Goal: Task Accomplishment & Management: Manage account settings

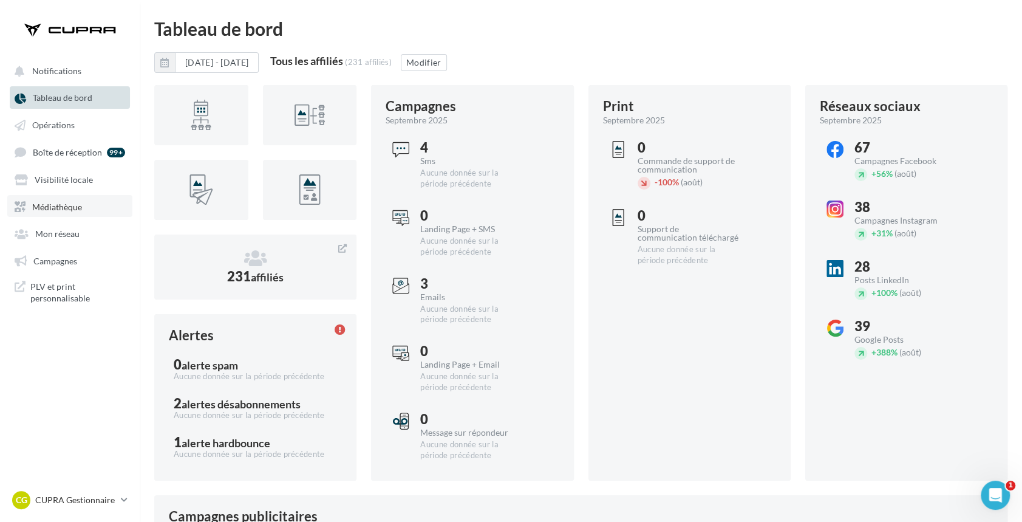
click at [69, 204] on span "Médiathèque" at bounding box center [57, 206] width 50 height 10
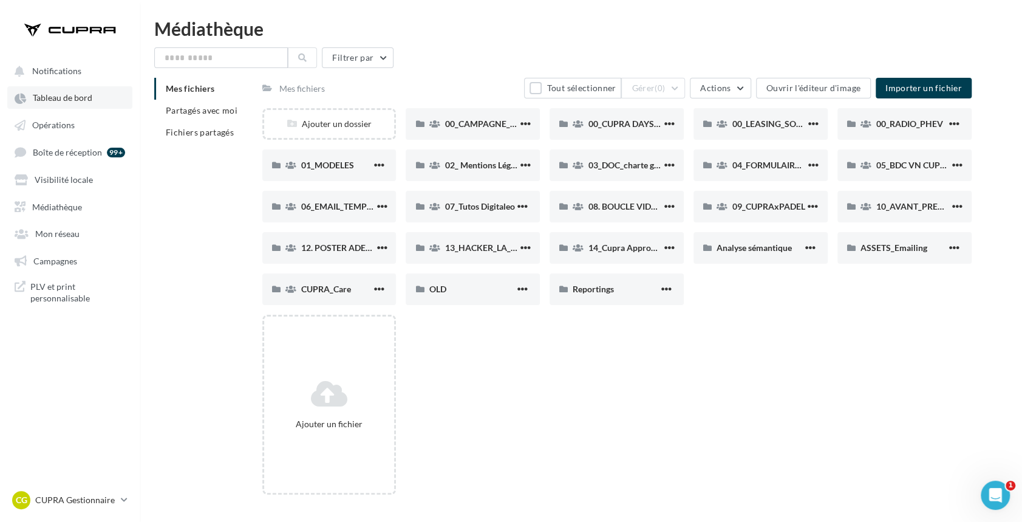
click at [61, 101] on span "Tableau de bord" at bounding box center [63, 98] width 60 height 10
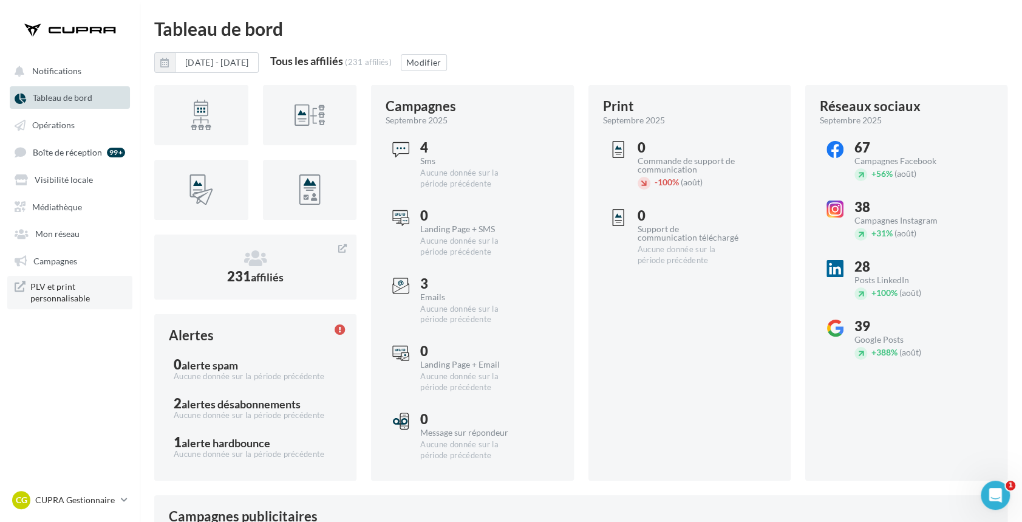
click at [61, 298] on span "PLV et print personnalisable" at bounding box center [77, 293] width 95 height 24
click at [56, 208] on span "Médiathèque" at bounding box center [57, 206] width 50 height 10
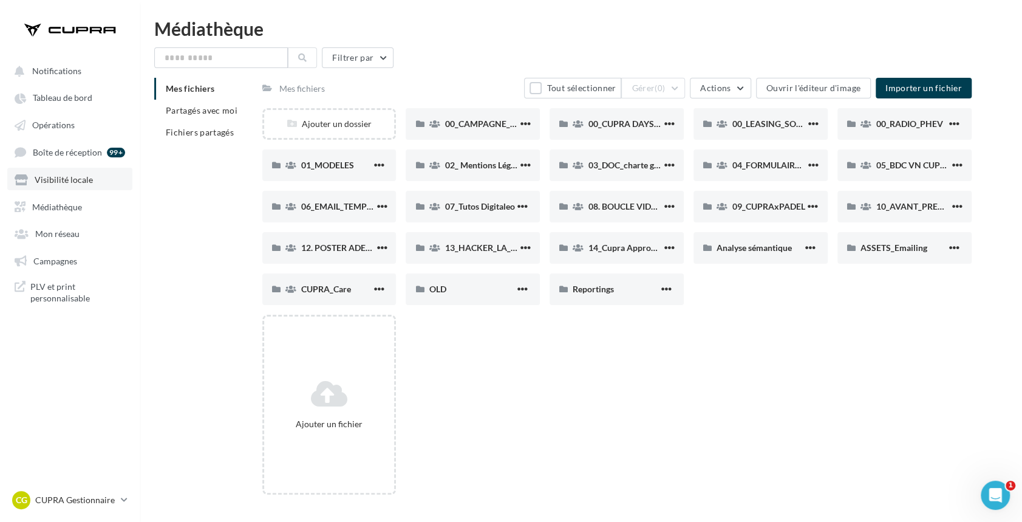
click at [56, 176] on span "Visibilité locale" at bounding box center [64, 179] width 58 height 10
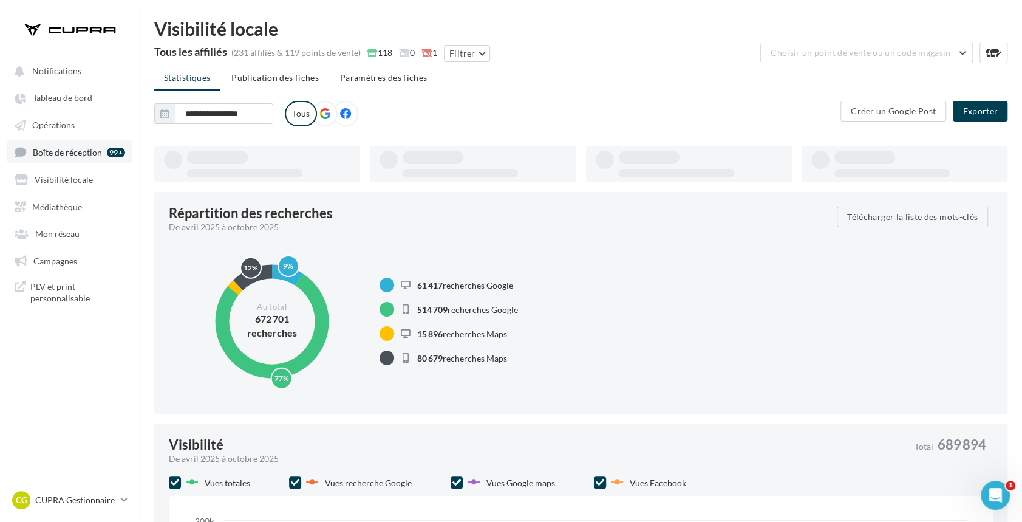
click at [56, 152] on span "Boîte de réception" at bounding box center [67, 152] width 69 height 10
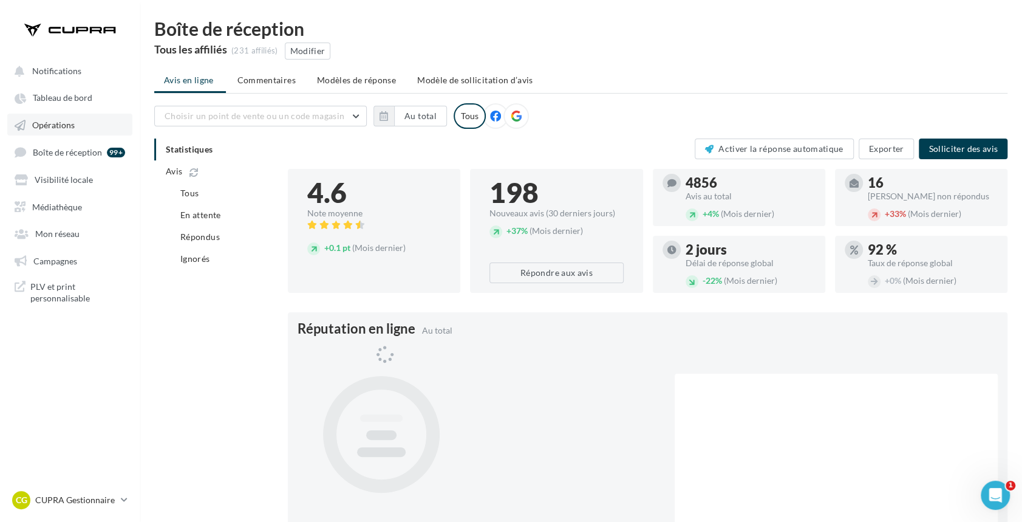
click at [56, 120] on span "Opérations" at bounding box center [53, 125] width 43 height 10
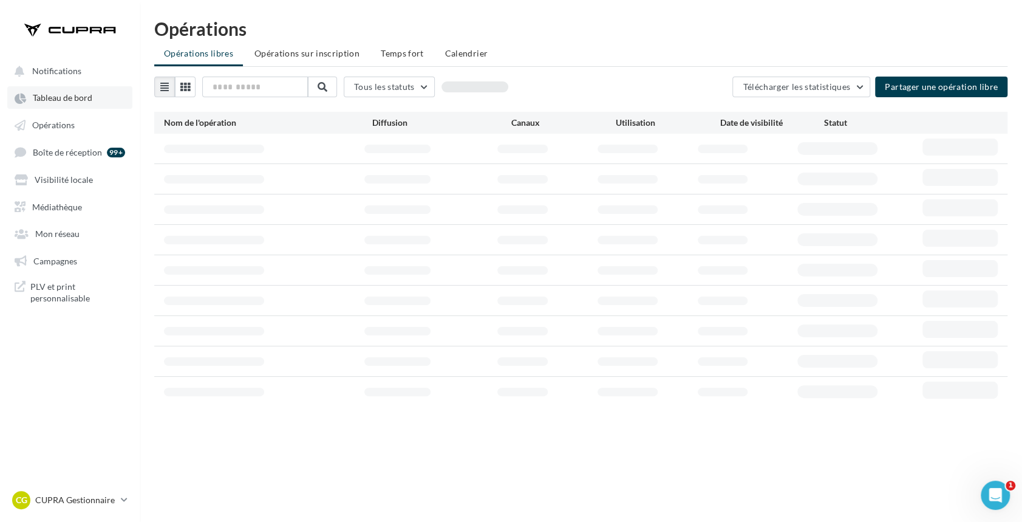
click at [56, 106] on link "Tableau de bord" at bounding box center [69, 97] width 125 height 22
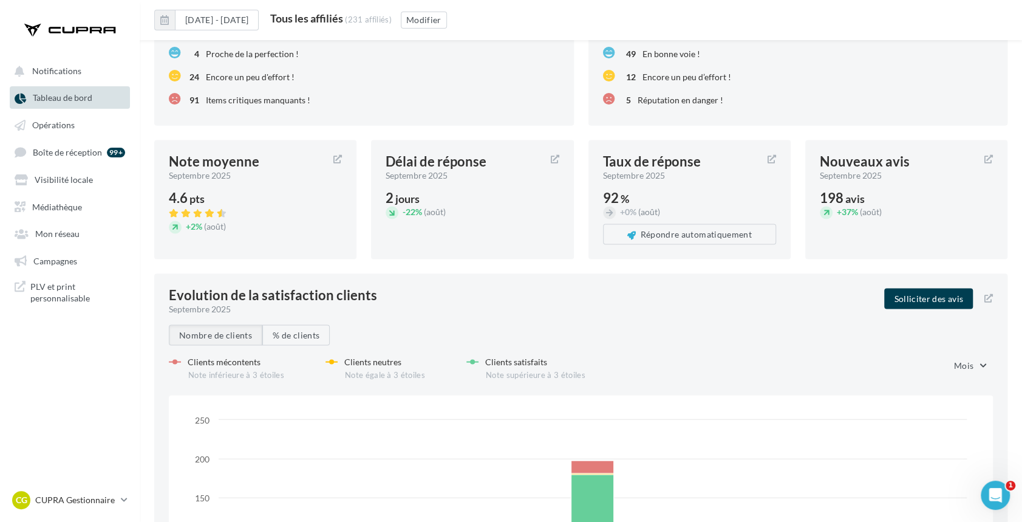
scroll to position [1705, 0]
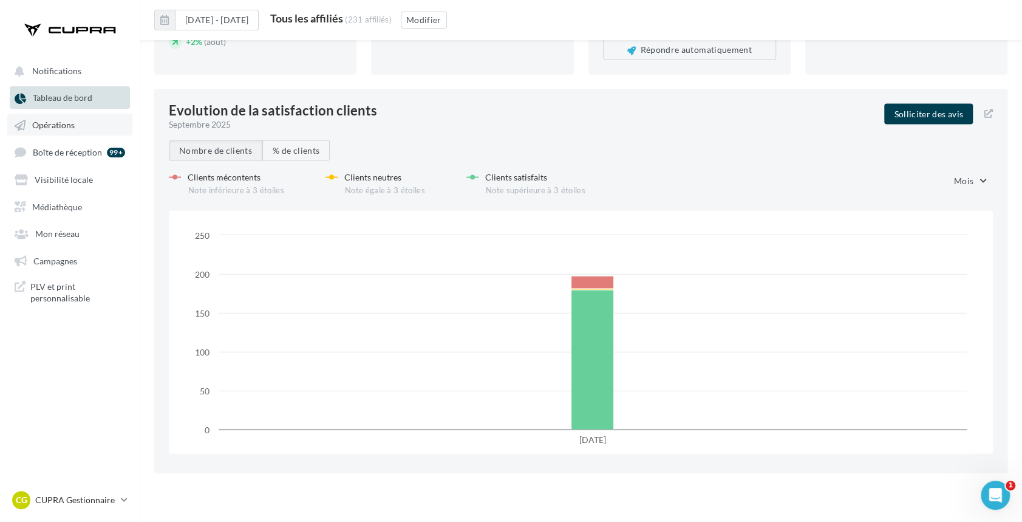
click at [60, 126] on span "Opérations" at bounding box center [53, 125] width 43 height 10
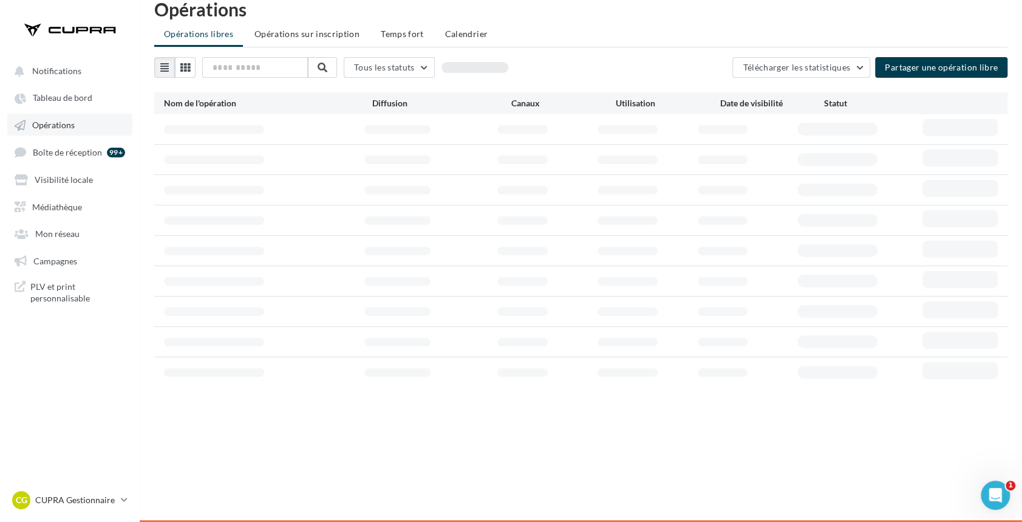
scroll to position [19, 0]
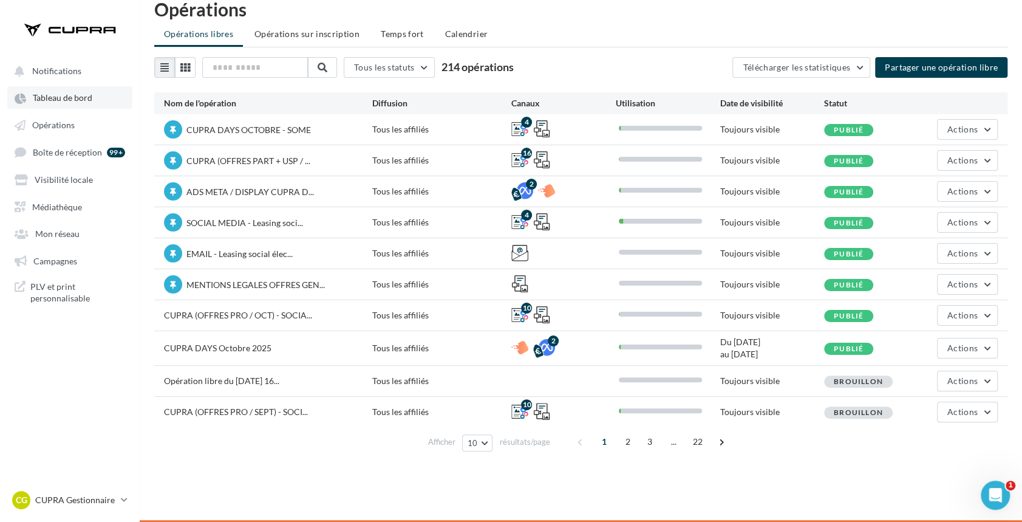
click at [92, 95] on link "Tableau de bord" at bounding box center [69, 97] width 125 height 22
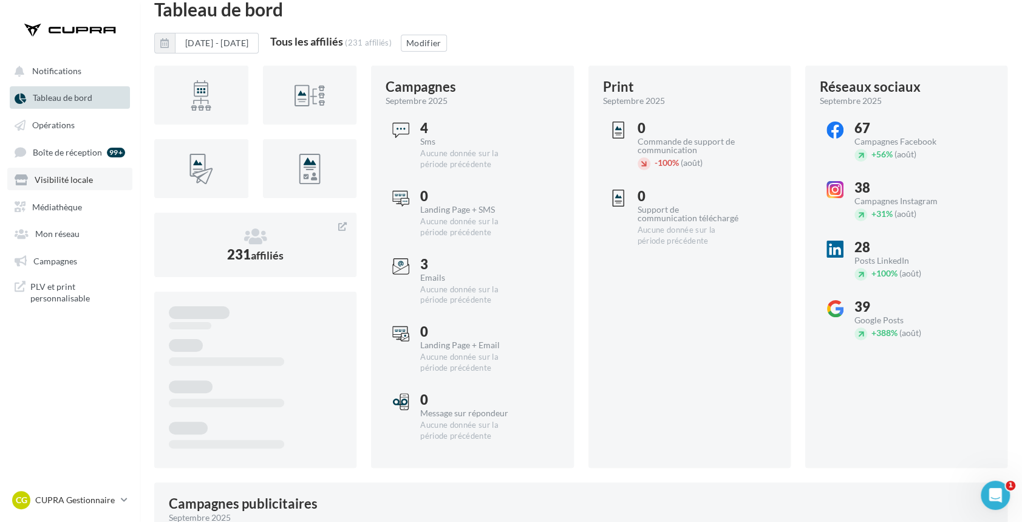
click at [58, 176] on span "Visibilité locale" at bounding box center [64, 179] width 58 height 10
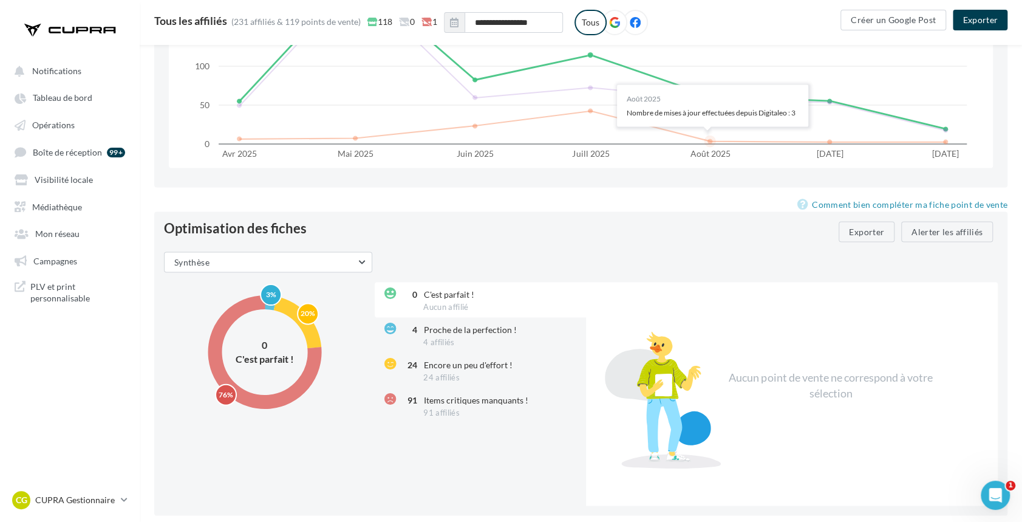
scroll to position [1383, 0]
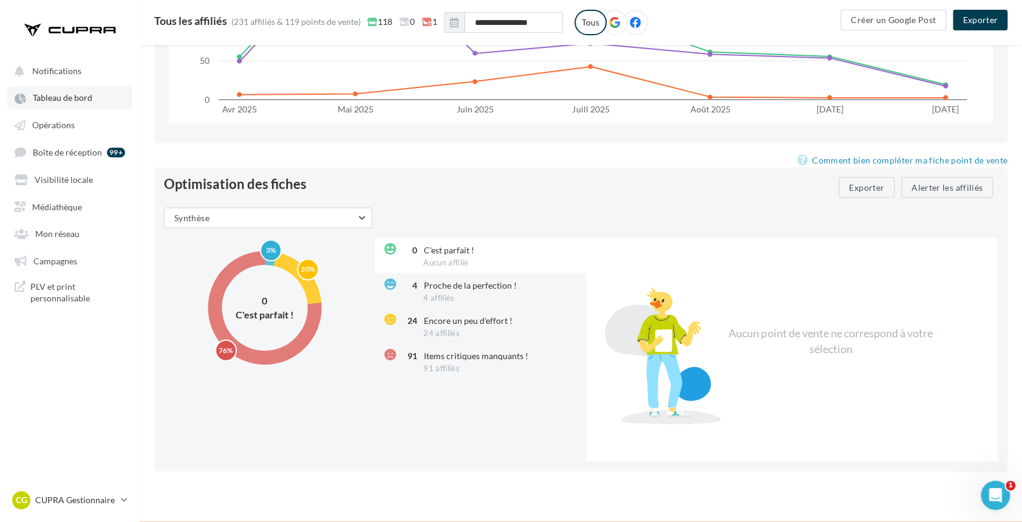
click at [81, 98] on span "Tableau de bord" at bounding box center [63, 98] width 60 height 10
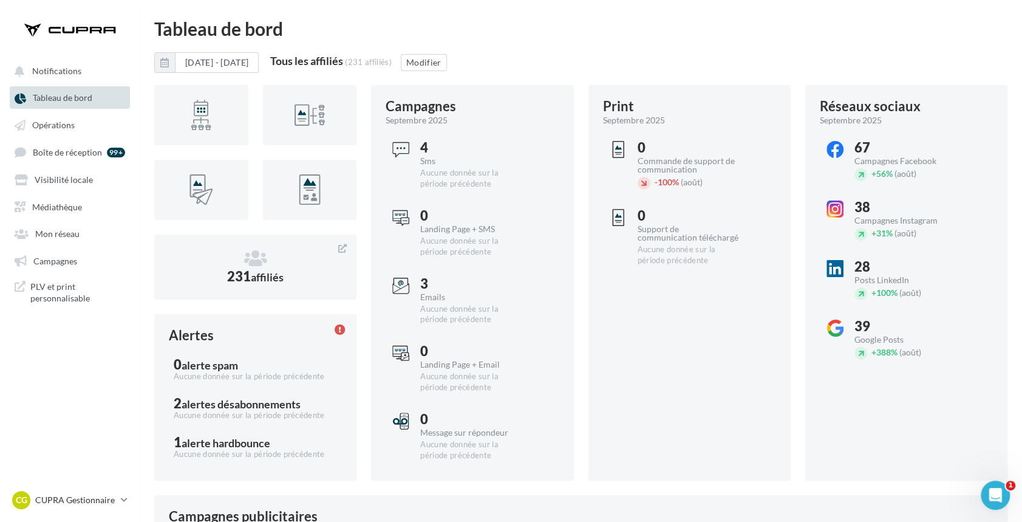
click at [623, 214] on div at bounding box center [618, 217] width 17 height 17
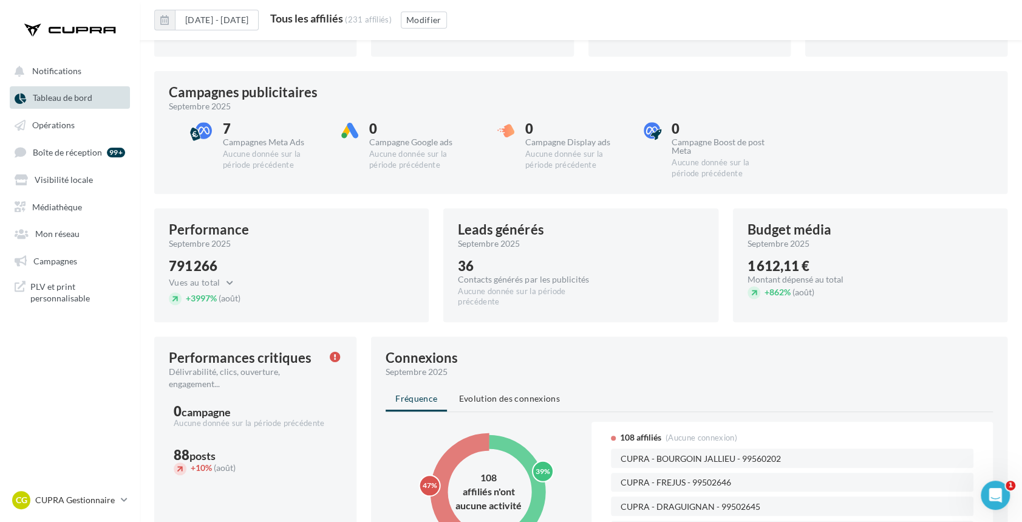
scroll to position [442, 0]
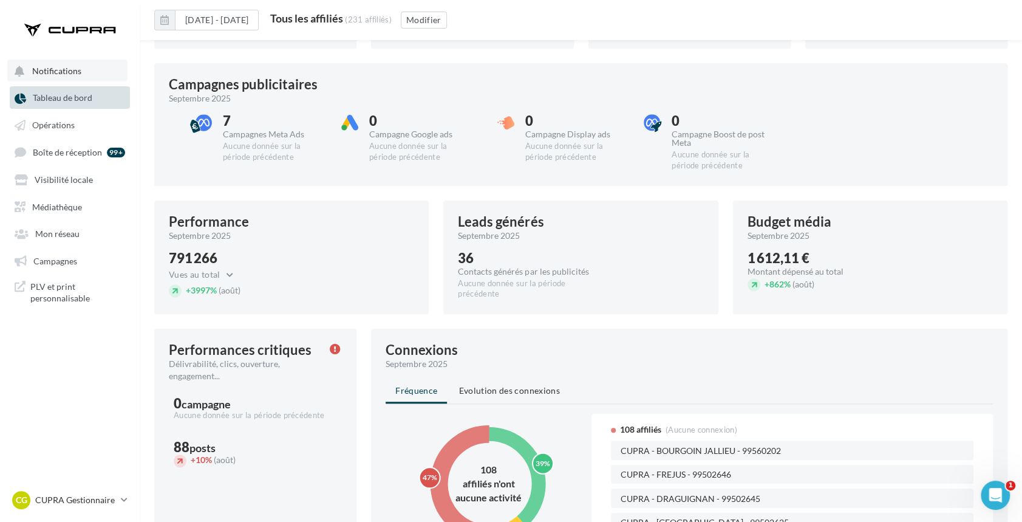
click at [67, 73] on span "Notifications" at bounding box center [56, 71] width 49 height 10
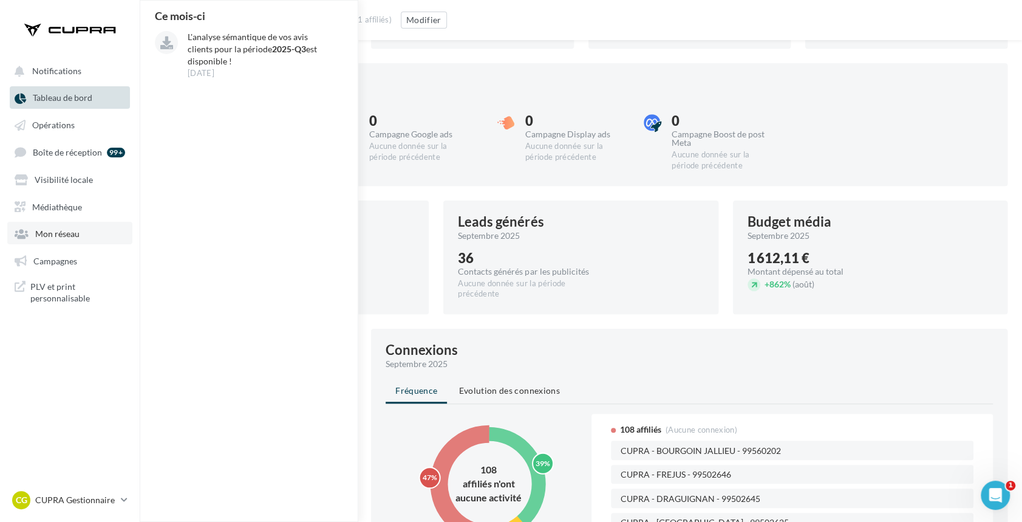
click at [61, 228] on span "Mon réseau" at bounding box center [57, 233] width 44 height 10
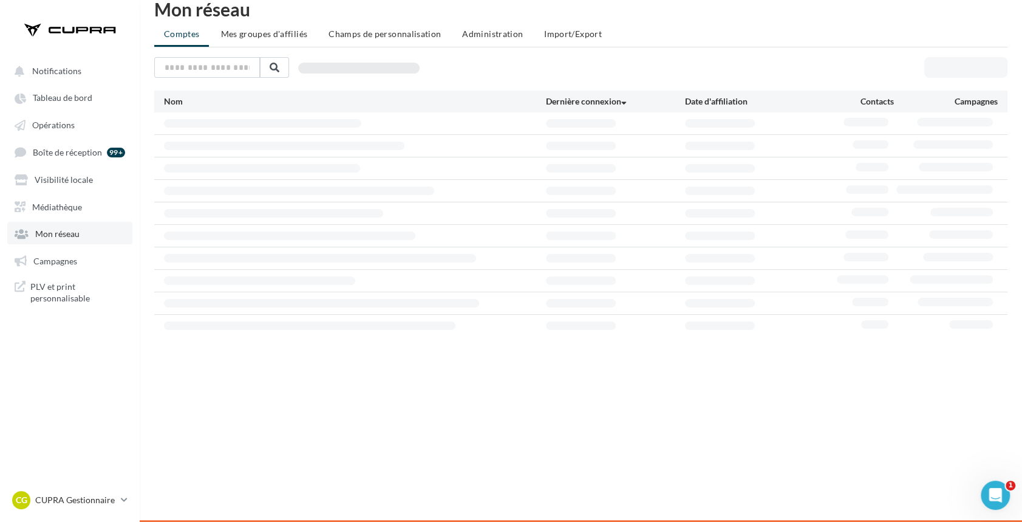
scroll to position [19, 0]
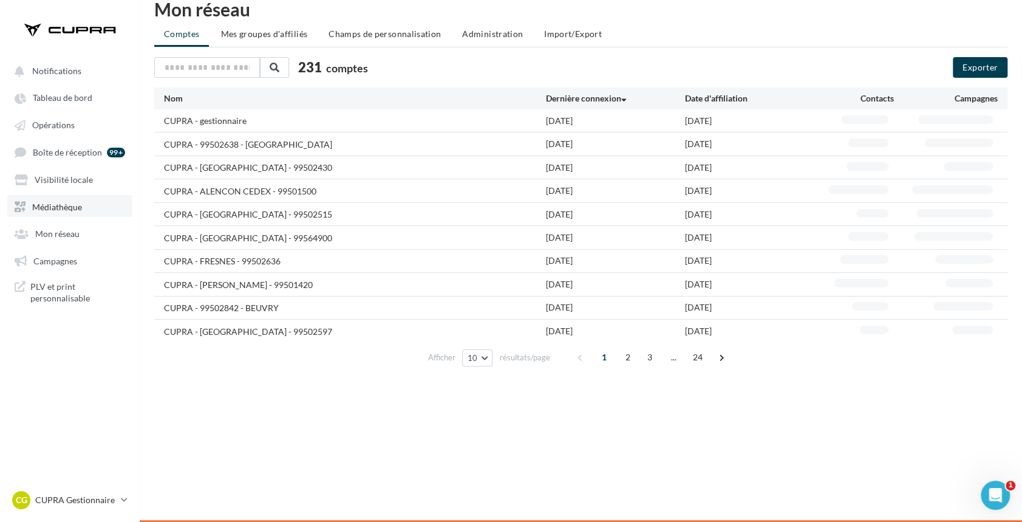
click at [61, 210] on span "Médiathèque" at bounding box center [57, 206] width 50 height 10
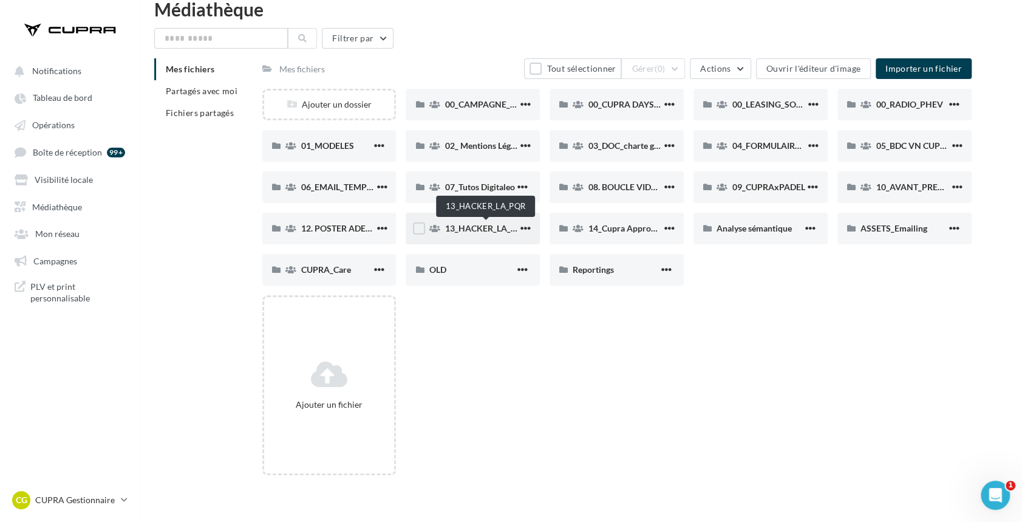
click at [468, 225] on span "13_HACKER_LA_PQR" at bounding box center [486, 228] width 83 height 10
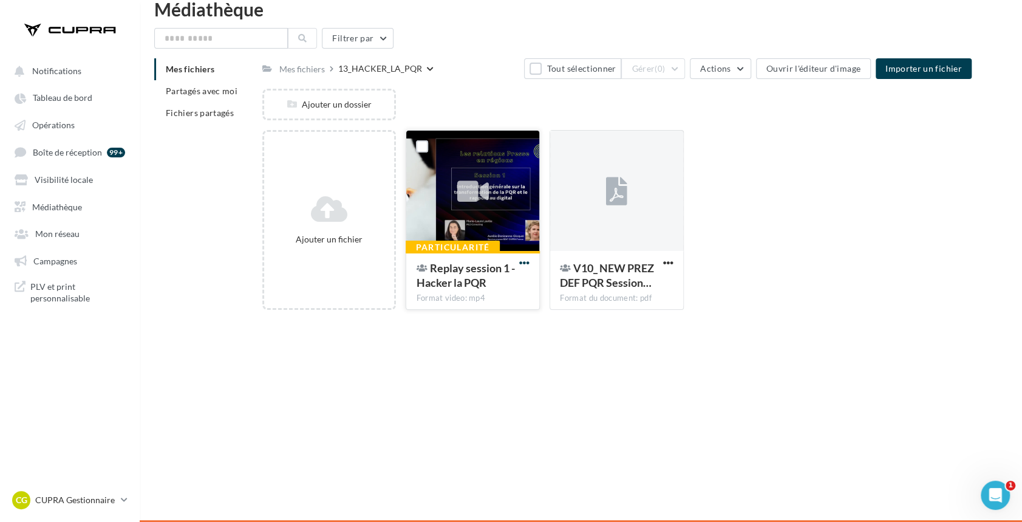
click at [524, 261] on span "button" at bounding box center [524, 263] width 10 height 10
click at [630, 389] on div "Notifications Tableau de bord Opérations" at bounding box center [511, 261] width 1022 height 522
click at [71, 207] on span "Médiathèque" at bounding box center [57, 206] width 50 height 10
click at [214, 112] on span "Fichiers partagés" at bounding box center [200, 113] width 68 height 10
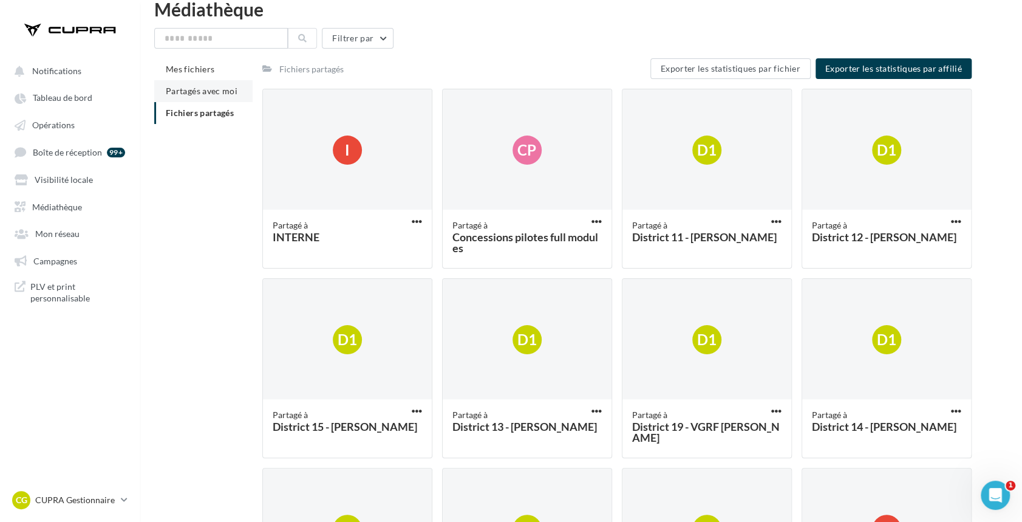
click at [217, 83] on li "Partagés avec moi" at bounding box center [203, 91] width 98 height 22
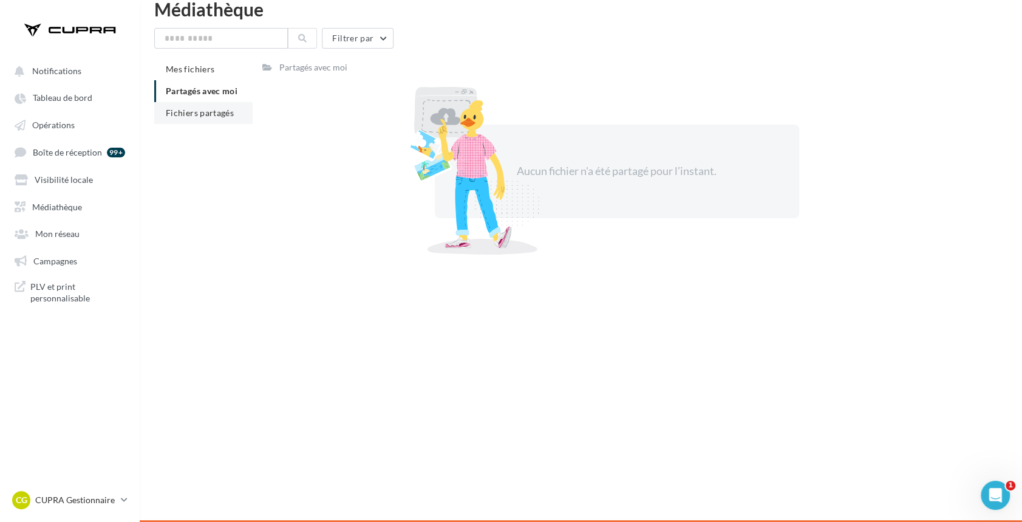
click at [222, 108] on span "Fichiers partagés" at bounding box center [200, 113] width 68 height 10
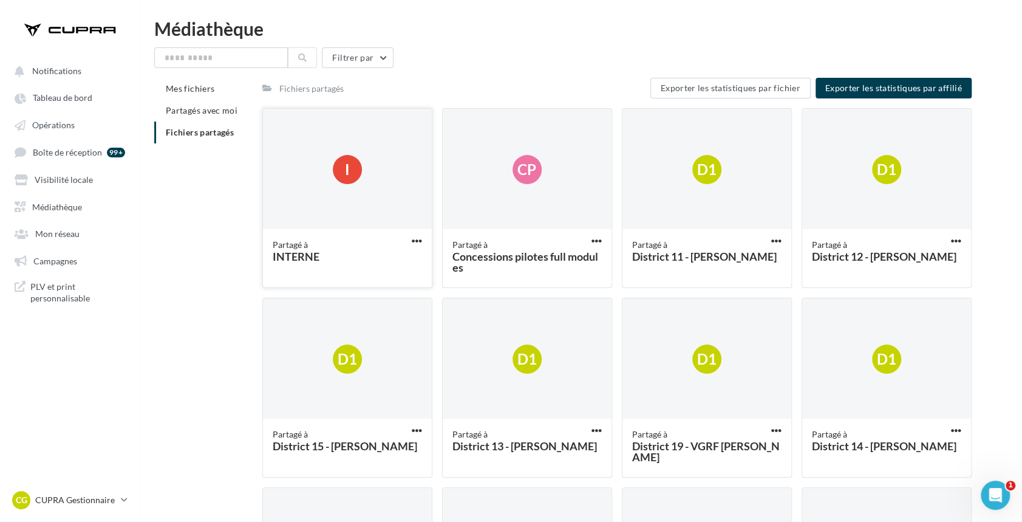
click at [296, 259] on div "INTERNE" at bounding box center [347, 256] width 149 height 11
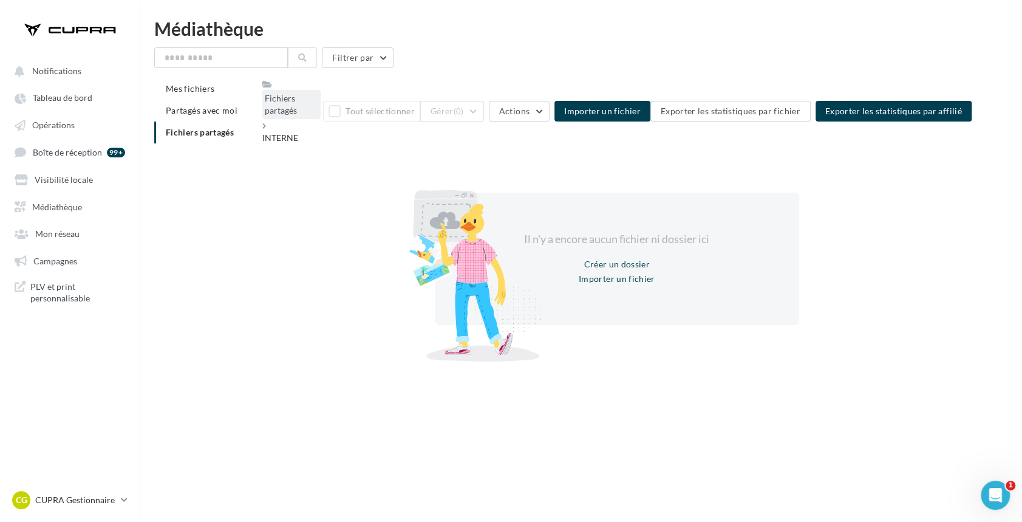
click at [282, 105] on div "Fichiers partagés" at bounding box center [291, 104] width 53 height 24
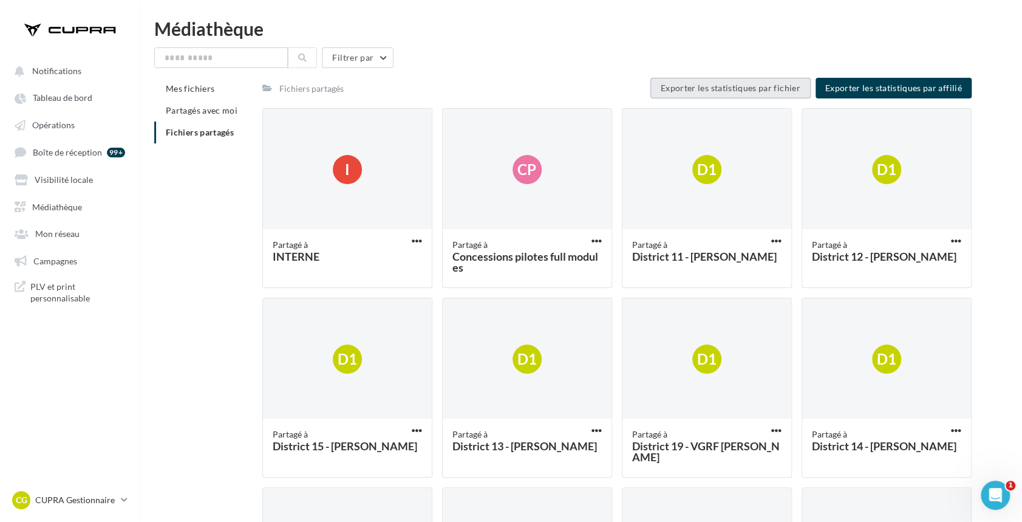
click at [694, 83] on span "Exporter les statistiques par fichier" at bounding box center [731, 88] width 140 height 10
click at [89, 97] on span "Tableau de bord" at bounding box center [63, 98] width 60 height 10
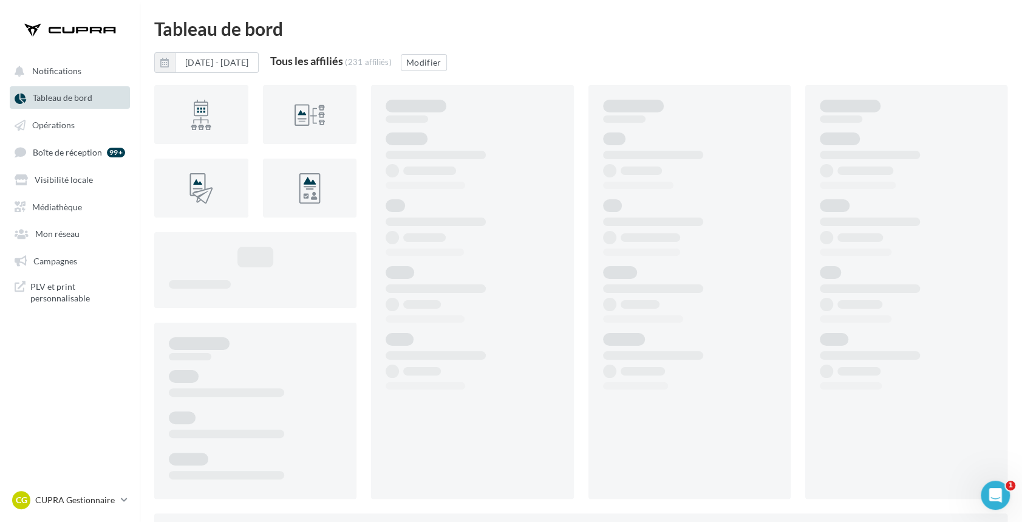
click at [78, 136] on ul "Notifications Tableau de bord Opérations Boîte de réception 99+ Médiathèque" at bounding box center [70, 184] width 139 height 259
click at [64, 128] on span "Opérations" at bounding box center [53, 125] width 43 height 10
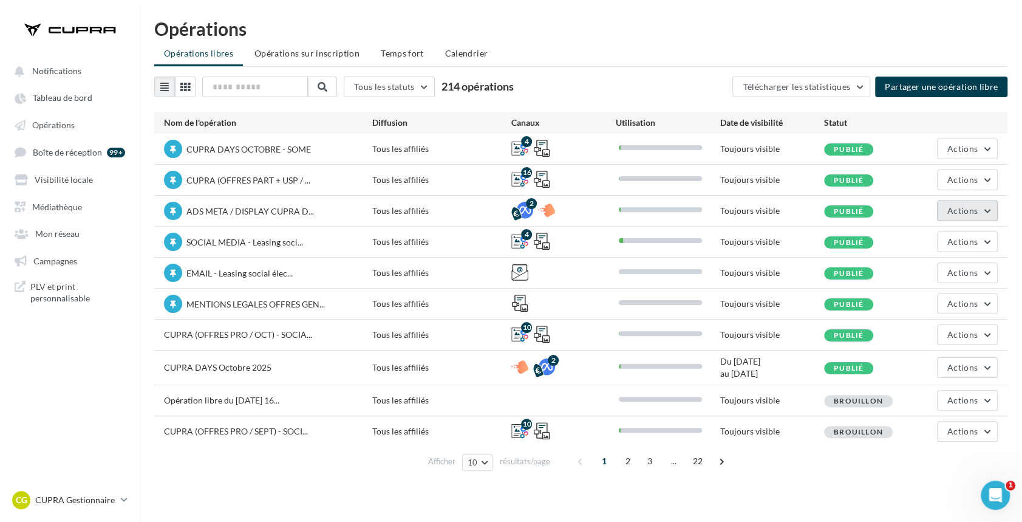
click at [980, 204] on button "Actions" at bounding box center [967, 210] width 61 height 21
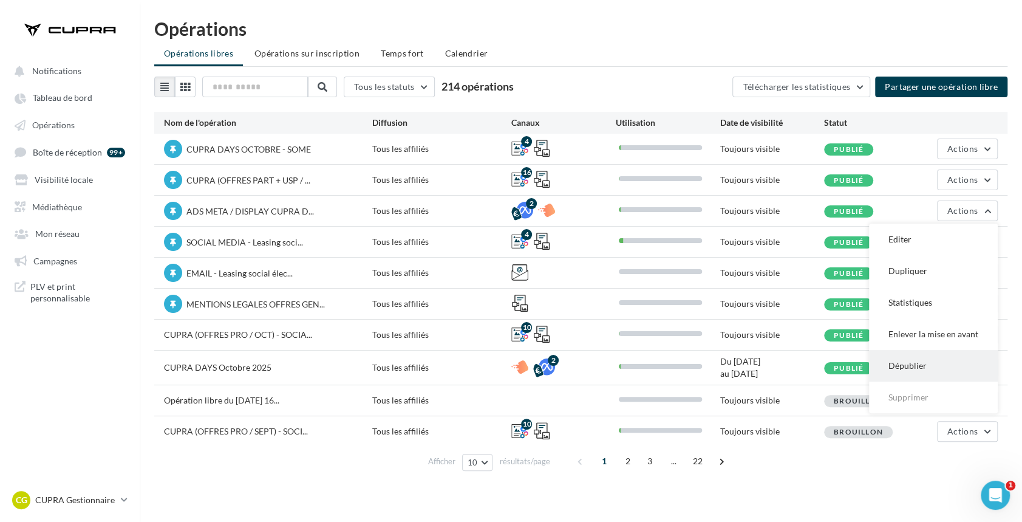
click at [924, 358] on button "Dépublier" at bounding box center [933, 366] width 129 height 32
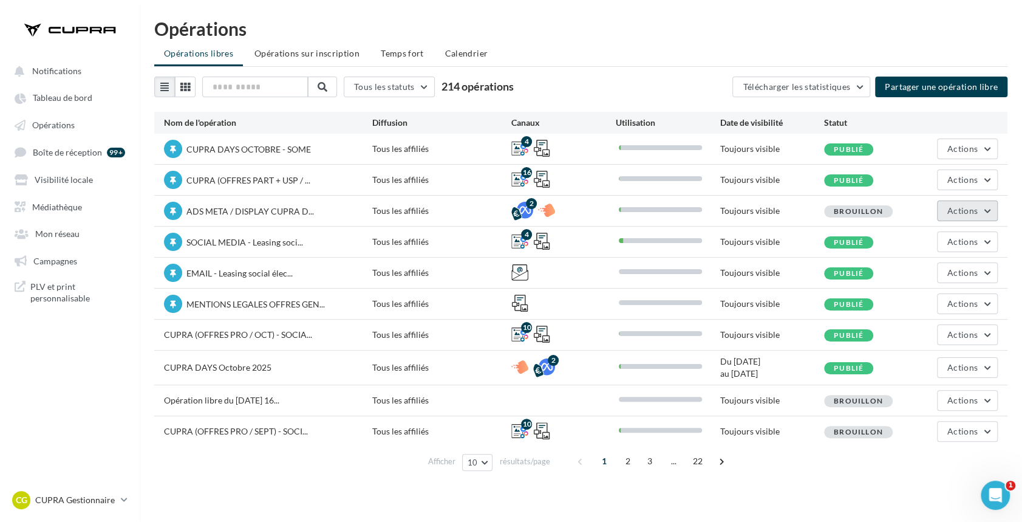
click at [959, 206] on span "Actions" at bounding box center [963, 210] width 30 height 10
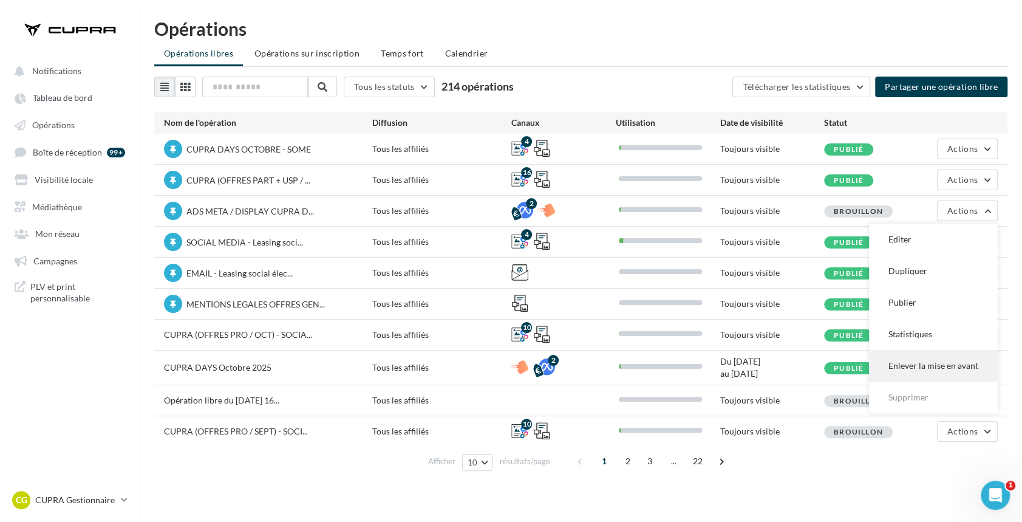
click at [940, 361] on button "Enlever la mise en avant" at bounding box center [933, 366] width 129 height 32
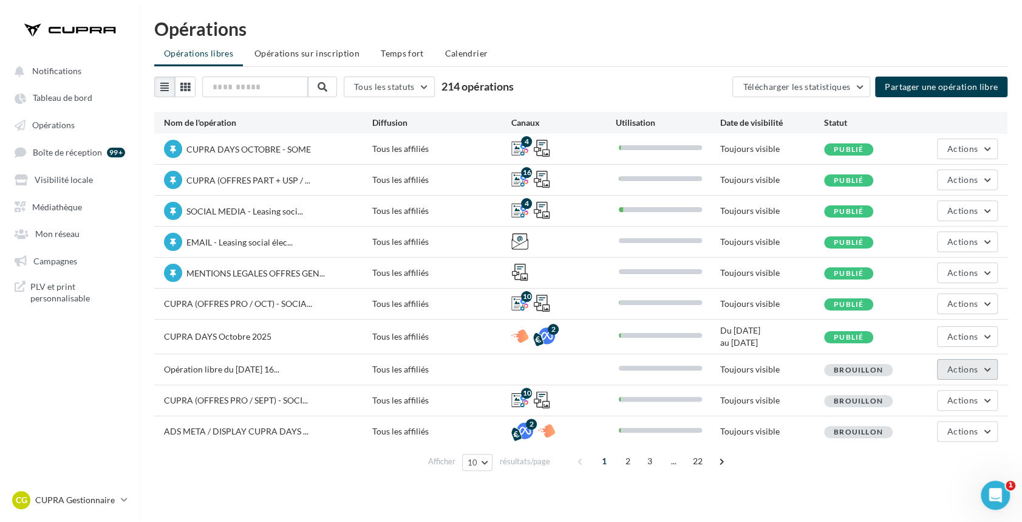
click at [977, 368] on span "Actions" at bounding box center [963, 369] width 30 height 10
click at [318, 333] on div "CUPRA DAYS Octobre 2025" at bounding box center [268, 337] width 208 height 15
click at [953, 200] on button "Actions" at bounding box center [967, 210] width 61 height 21
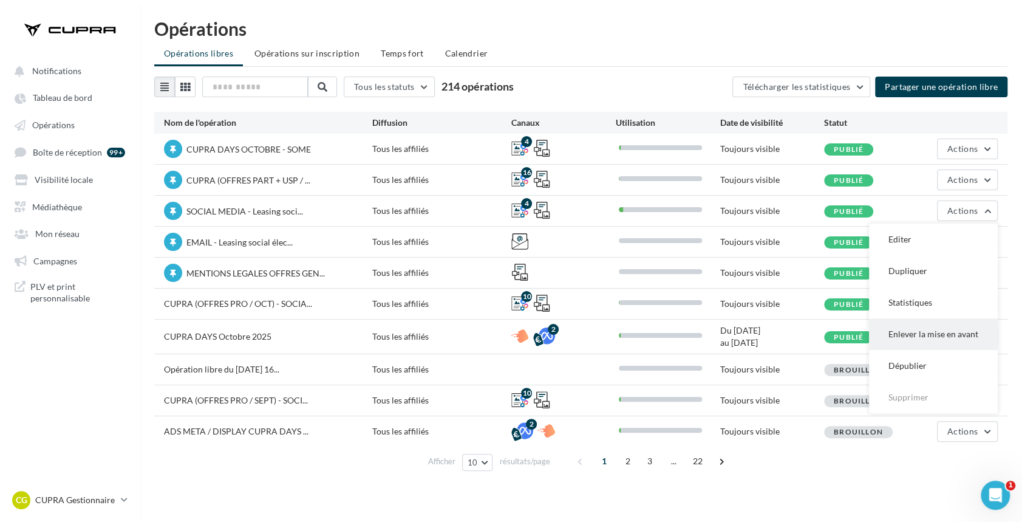
click at [947, 338] on button "Enlever la mise en avant" at bounding box center [933, 334] width 129 height 32
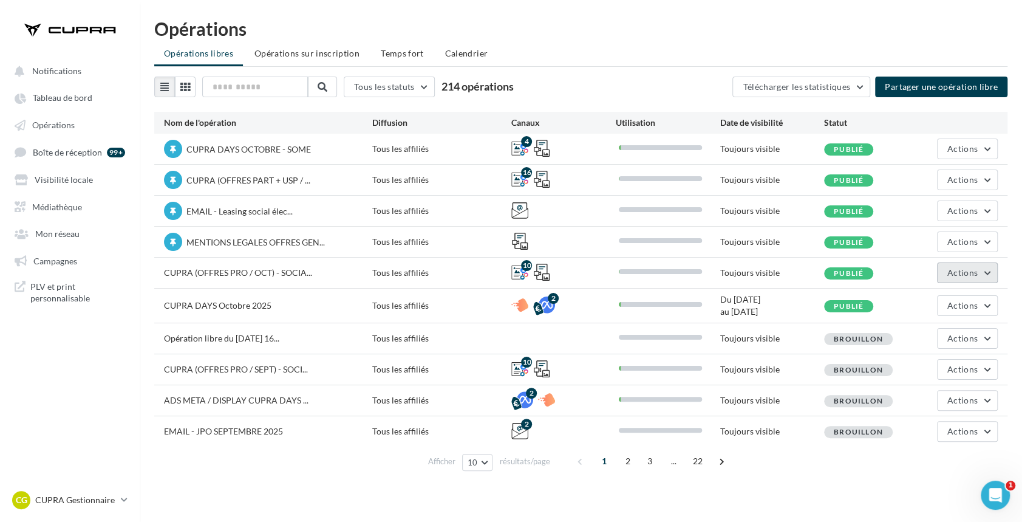
click at [987, 275] on button "Actions" at bounding box center [967, 272] width 61 height 21
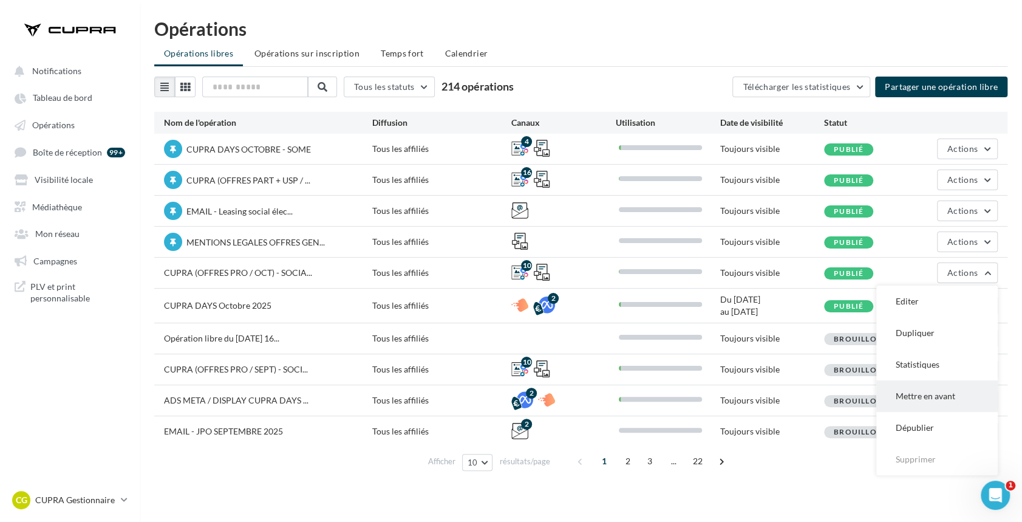
click at [940, 389] on button "Mettre en avant" at bounding box center [938, 396] width 122 height 32
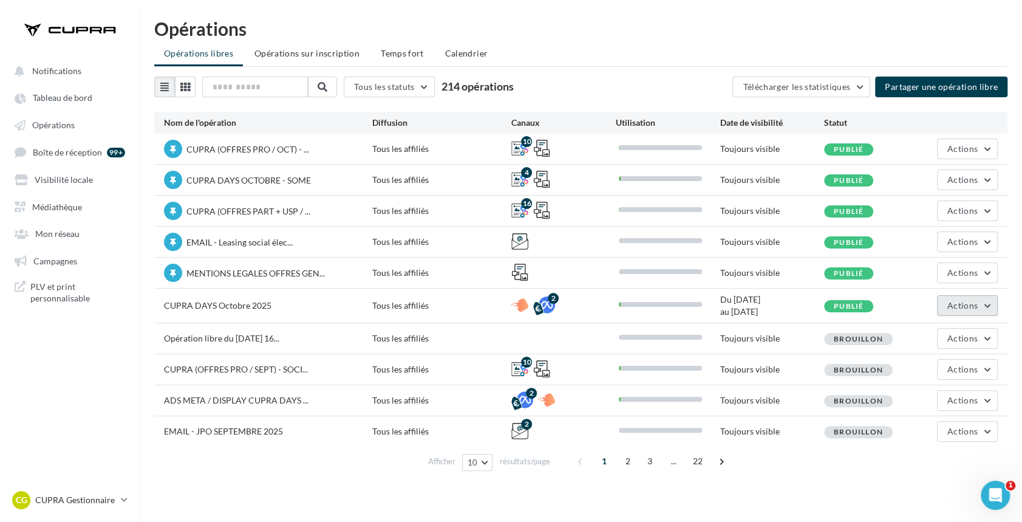
click at [993, 301] on button "Actions" at bounding box center [967, 305] width 61 height 21
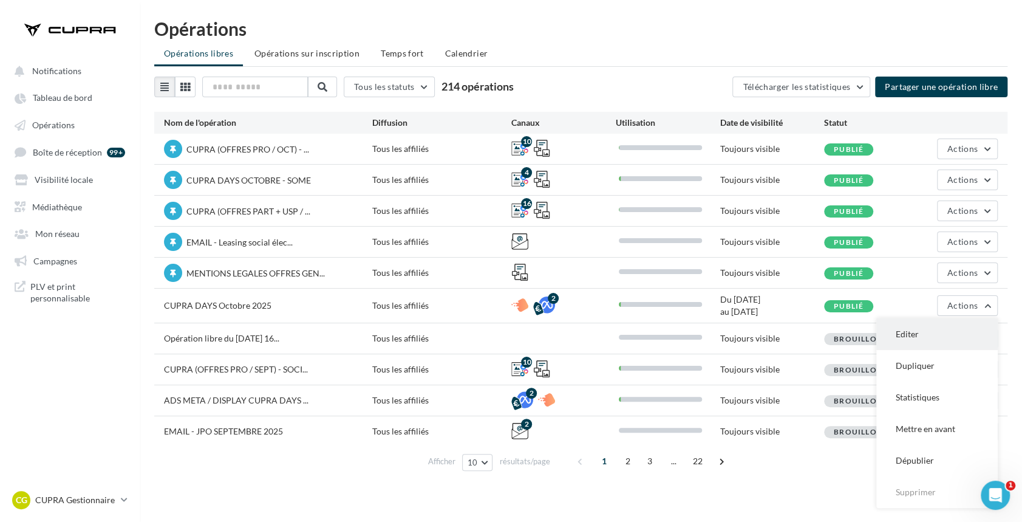
click at [904, 330] on button "Editer" at bounding box center [938, 334] width 122 height 32
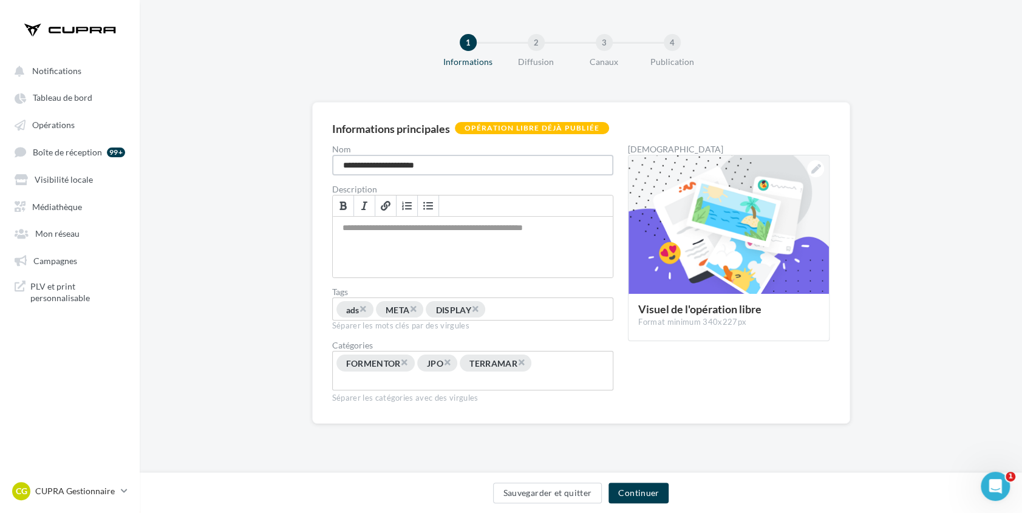
click at [472, 168] on input "**********" at bounding box center [473, 165] width 282 height 21
click at [340, 166] on input "**********" at bounding box center [473, 165] width 282 height 21
type input "**********"
click at [566, 498] on button "Sauvegarder et quitter" at bounding box center [547, 493] width 109 height 21
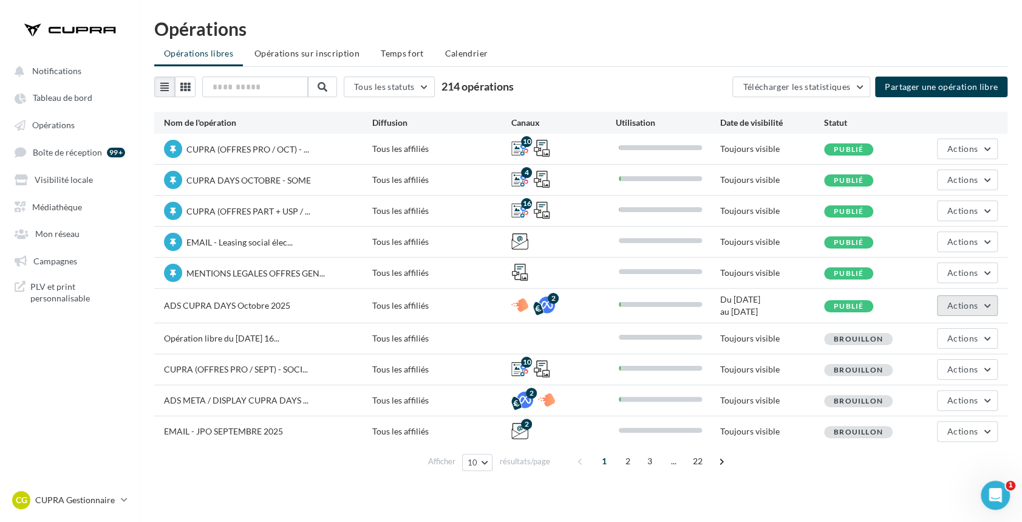
click at [947, 300] on button "Actions" at bounding box center [967, 305] width 61 height 21
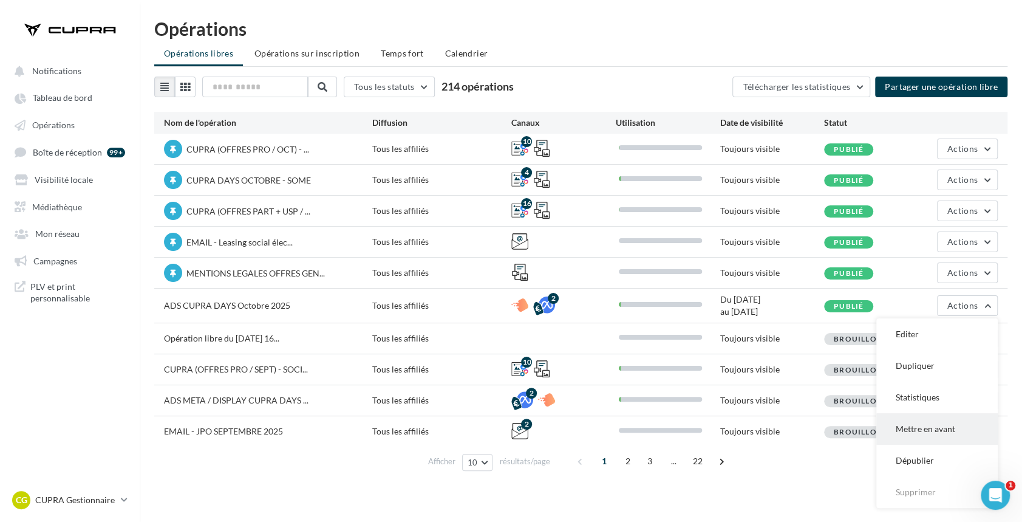
click at [938, 414] on button "Mettre en avant" at bounding box center [938, 429] width 122 height 32
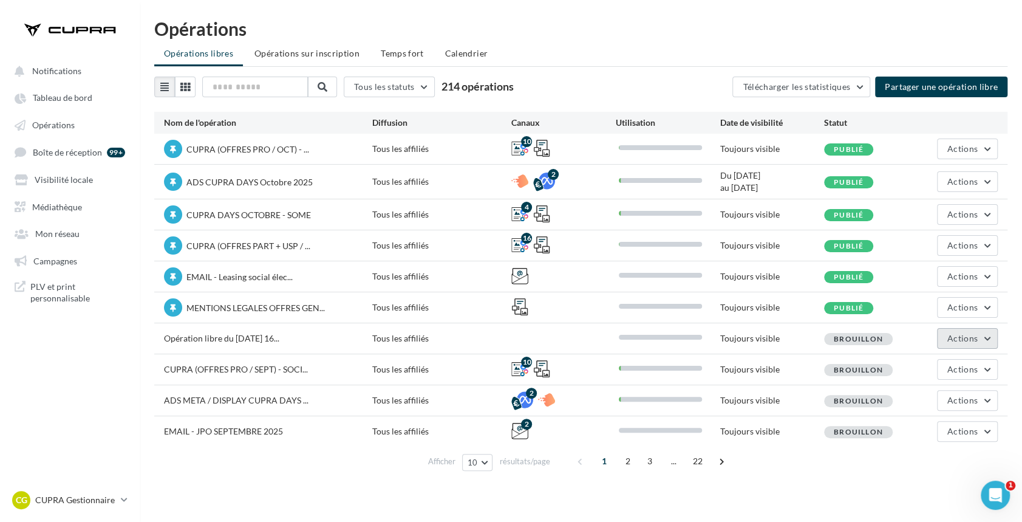
click at [946, 334] on button "Actions" at bounding box center [967, 338] width 61 height 21
click at [931, 426] on button "Supprimer" at bounding box center [938, 430] width 122 height 32
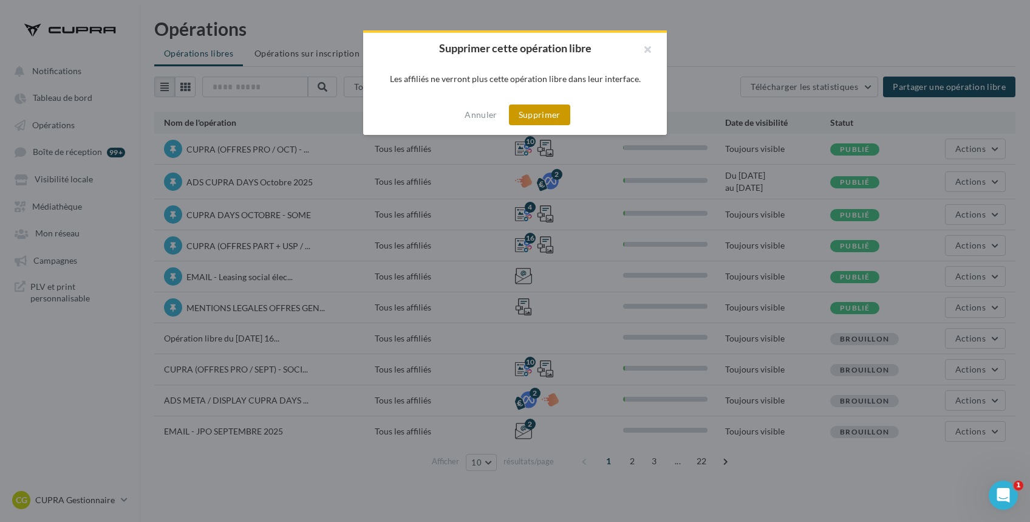
click at [532, 111] on button "Supprimer" at bounding box center [539, 114] width 61 height 21
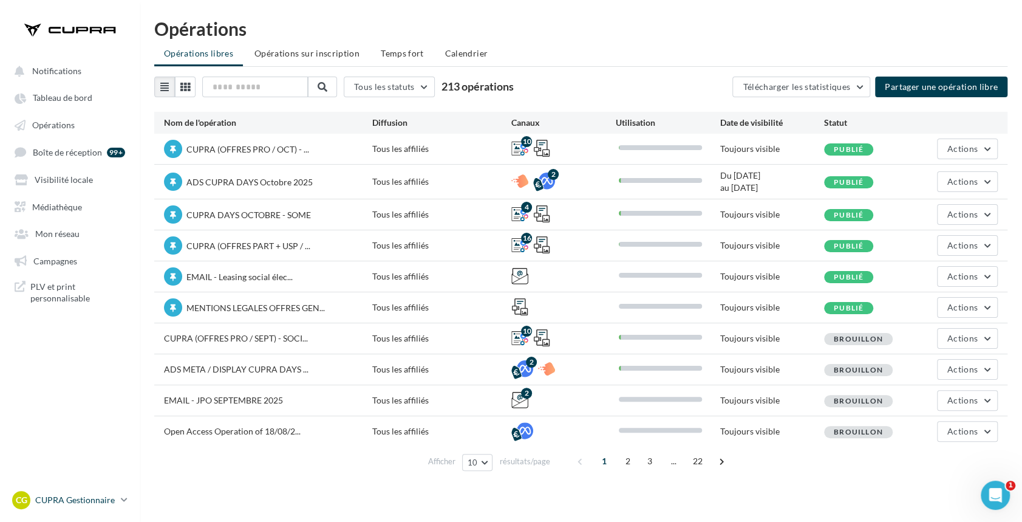
click at [102, 500] on p "CUPRA Gestionnaire" at bounding box center [75, 500] width 81 height 12
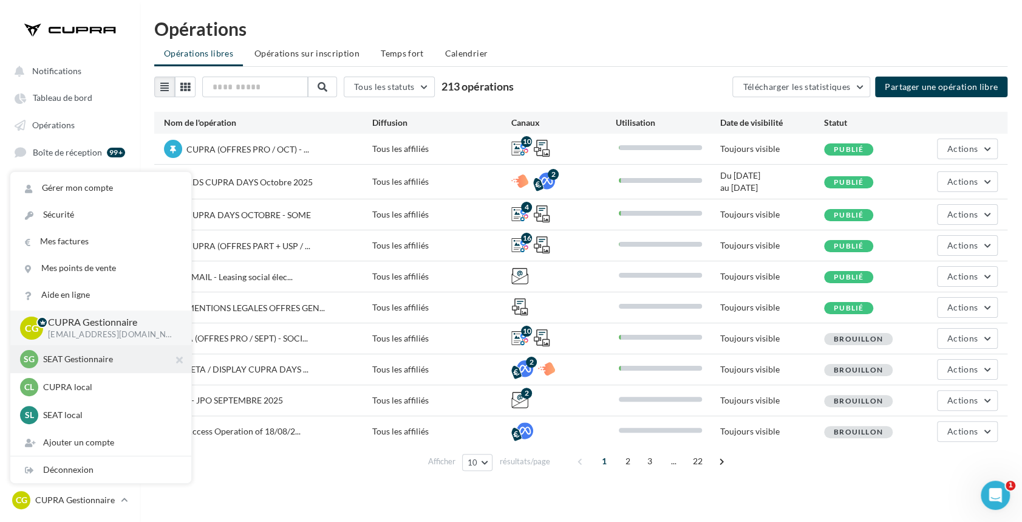
click at [92, 358] on p "SEAT Gestionnaire" at bounding box center [110, 359] width 134 height 12
